Goal: Communication & Community: Answer question/provide support

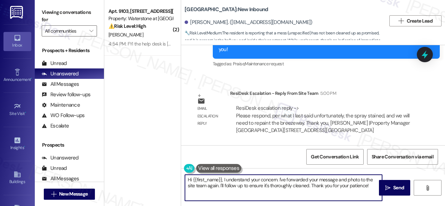
scroll to position [2, 0]
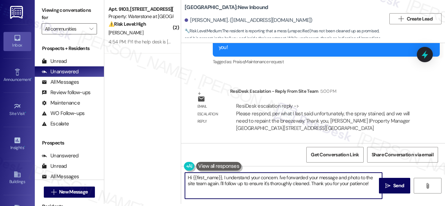
drag, startPoint x: 187, startPoint y: 180, endPoint x: 444, endPoint y: 220, distance: 260.1
click at [444, 206] on html "Inbox Go to Inbox Announcement • Send A Text Announcement Site Visit • Go to Si…" at bounding box center [222, 103] width 445 height 206
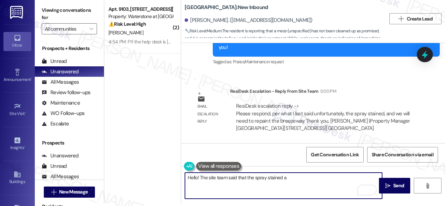
drag, startPoint x: 285, startPoint y: 180, endPoint x: 288, endPoint y: 177, distance: 3.9
click at [286, 179] on textarea "Hello! The site team said that the spray stained a" at bounding box center [283, 186] width 197 height 26
click at [277, 179] on textarea "Hello! The site team said that the spray stained, and they will need to repaint…" at bounding box center [283, 186] width 197 height 26
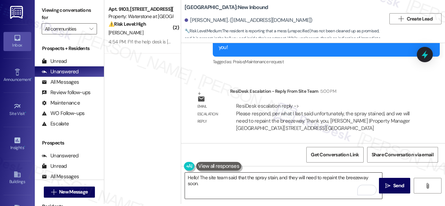
click at [275, 175] on textarea "Hello! The site team said that the spray stain, and they will need to repaint t…" at bounding box center [283, 186] width 197 height 26
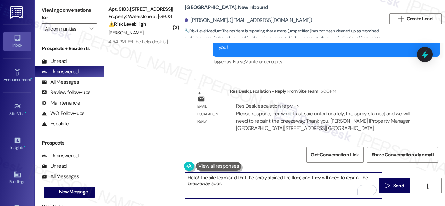
click at [240, 184] on textarea "Hello! The site team said that the spray stained the floor, and they will need …" at bounding box center [283, 186] width 197 height 26
type textarea "Hello! The site team said that the spray stained the floor, and they will need …"
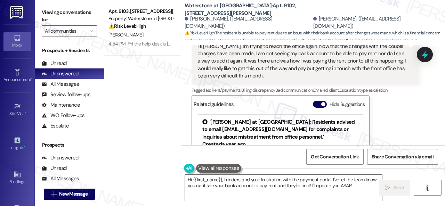
scroll to position [2892, 0]
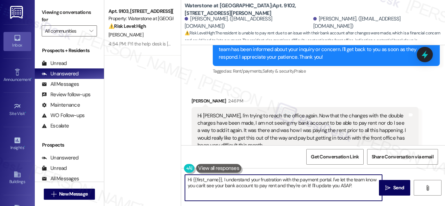
drag, startPoint x: 192, startPoint y: 179, endPoint x: 391, endPoint y: 212, distance: 201.5
click at [391, 206] on html "Inbox Go to Inbox Announcement • Send A Text Announcement Site Visit • Go to Si…" at bounding box center [222, 103] width 445 height 206
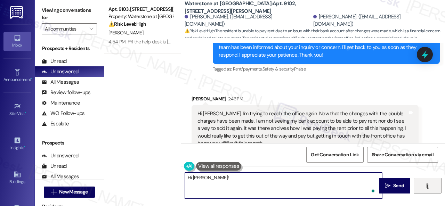
paste textarea "! The site team stated that for this month, you will have to pay through either…"
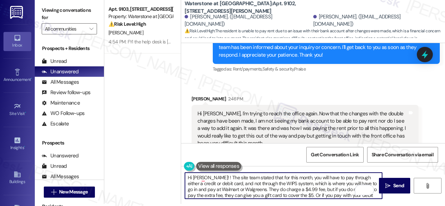
scroll to position [0, 0]
click at [201, 176] on textarea "Hi Elisa! ! The site team stated that for this month, you will have to pay thro…" at bounding box center [283, 186] width 197 height 26
click at [202, 180] on textarea "Hi Elisa! ! The site team stated that for this month, you will have to pay thro…" at bounding box center [283, 186] width 197 height 26
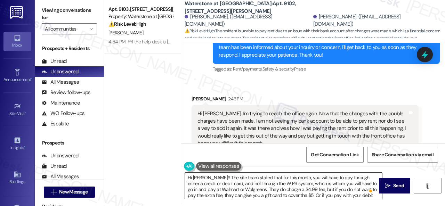
click at [205, 179] on textarea "Hi Elisa!! The site team stated that for this month, you will have to pay throu…" at bounding box center [283, 186] width 197 height 26
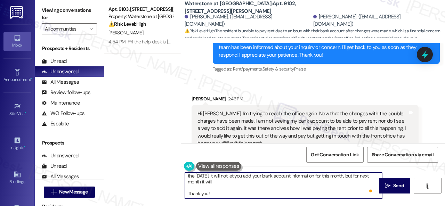
scroll to position [9, 0]
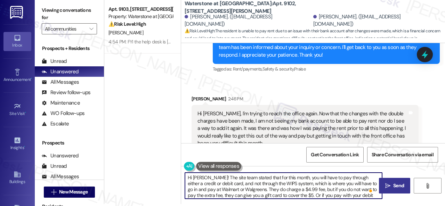
type textarea "Hi Elisa! The site team stated that for this month, you will have to pay throug…"
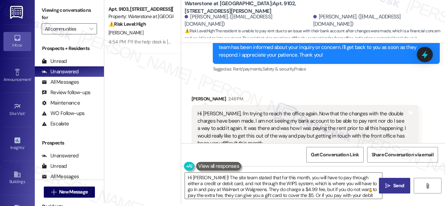
click at [385, 186] on icon "" at bounding box center [387, 186] width 5 height 6
